Goal: Navigation & Orientation: Find specific page/section

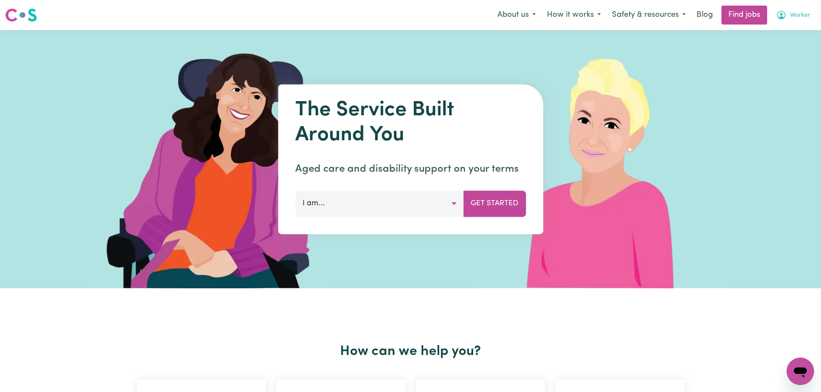
click at [786, 10] on icon "My Account" at bounding box center [781, 15] width 10 height 10
click at [770, 68] on link "Logout" at bounding box center [781, 66] width 68 height 16
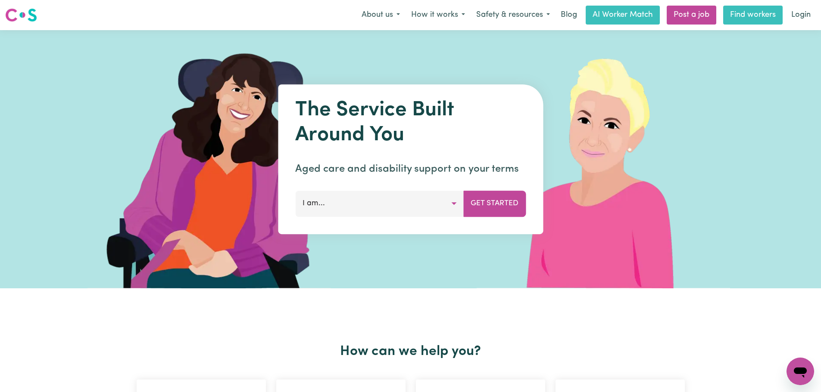
click at [753, 15] on link "Find workers" at bounding box center [752, 15] width 59 height 19
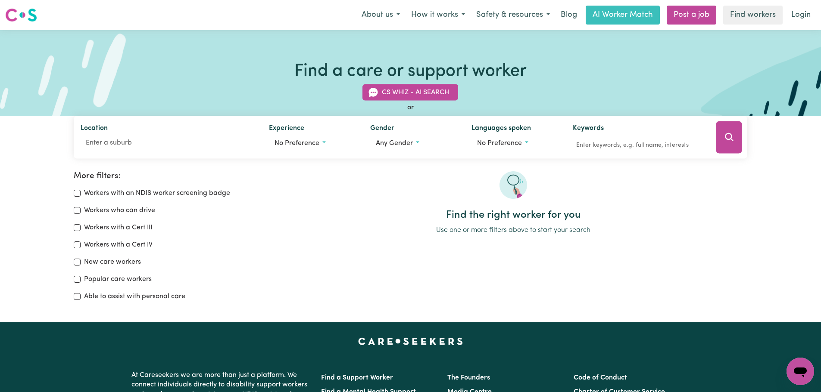
click at [25, 12] on img at bounding box center [21, 15] width 32 height 16
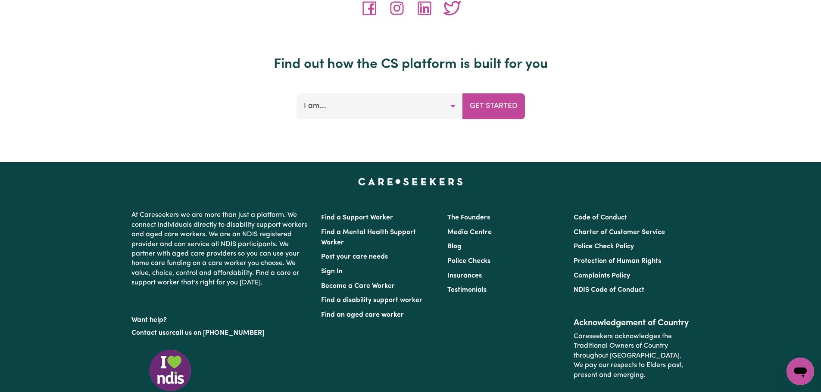
scroll to position [3637, 0]
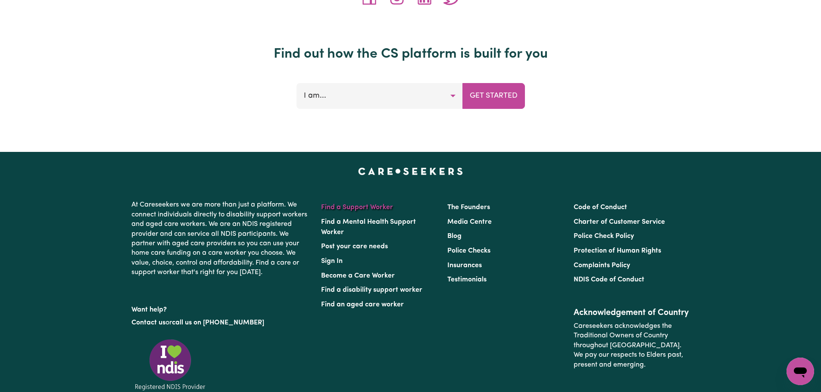
click at [372, 204] on link "Find a Support Worker" at bounding box center [357, 207] width 72 height 7
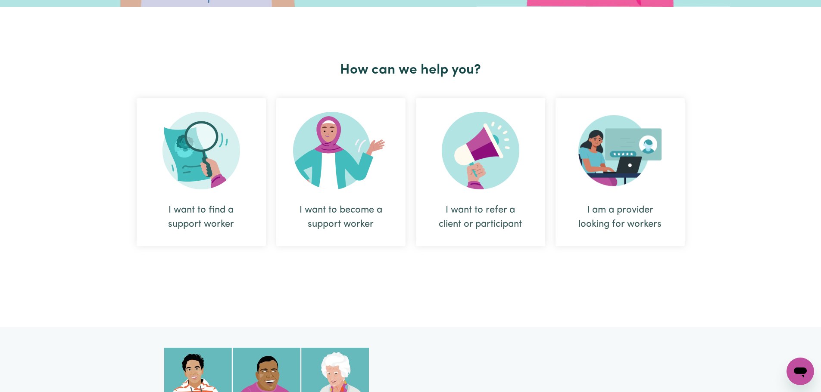
scroll to position [282, 0]
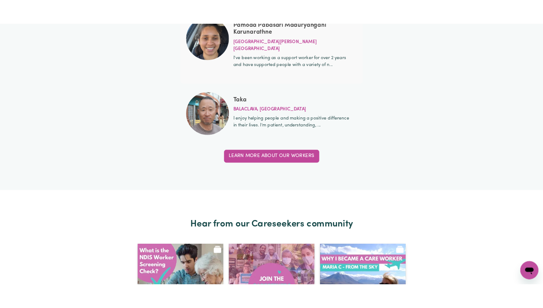
scroll to position [3070, 0]
